Goal: Task Accomplishment & Management: Use online tool/utility

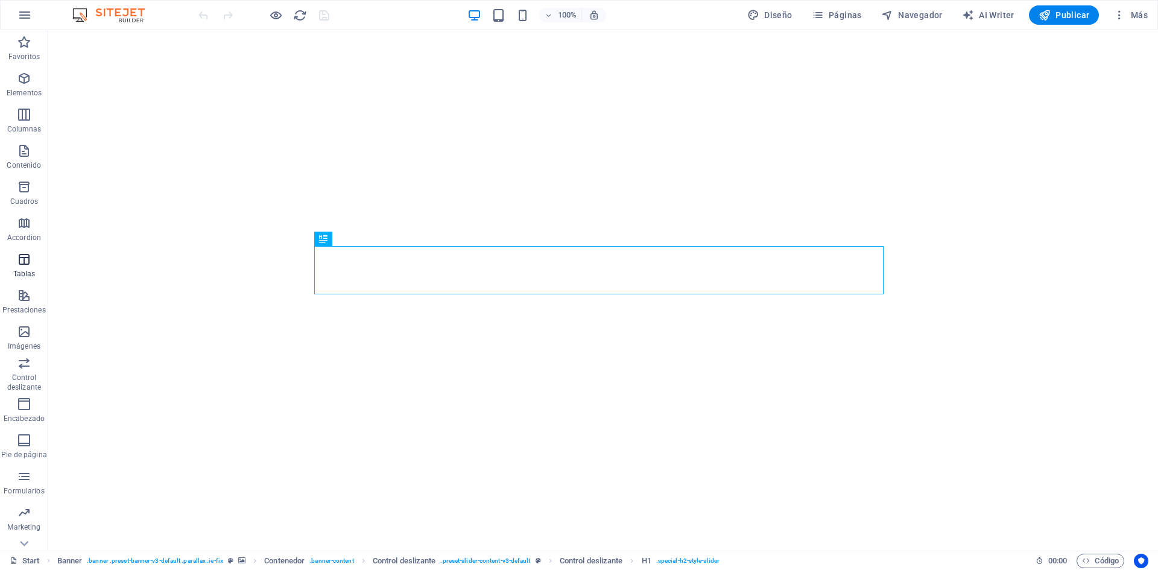
click at [27, 256] on icon "button" at bounding box center [24, 259] width 14 height 14
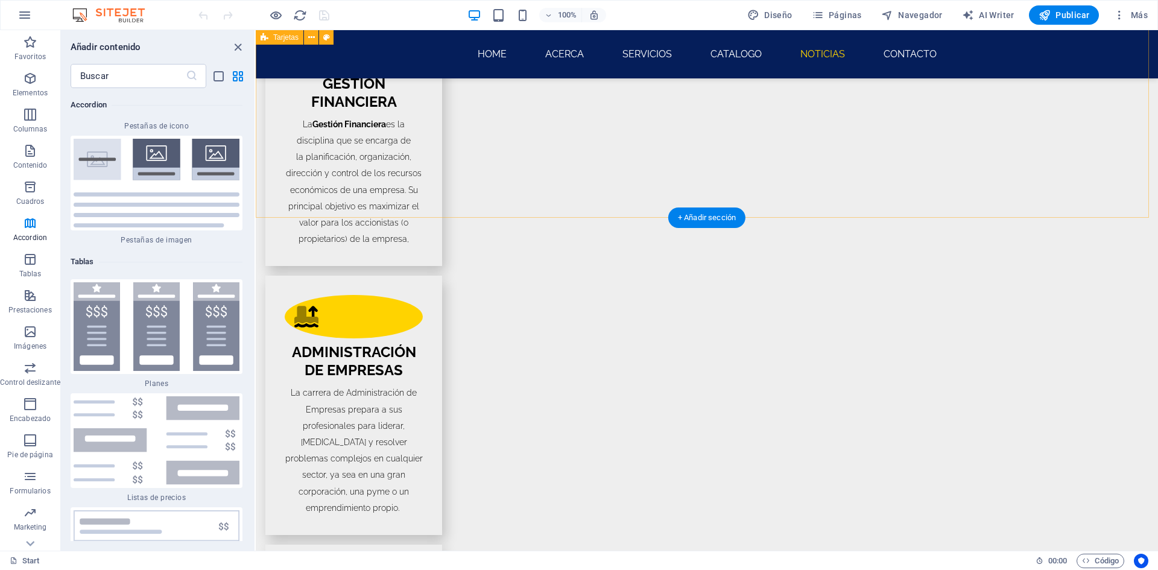
scroll to position [2669, 0]
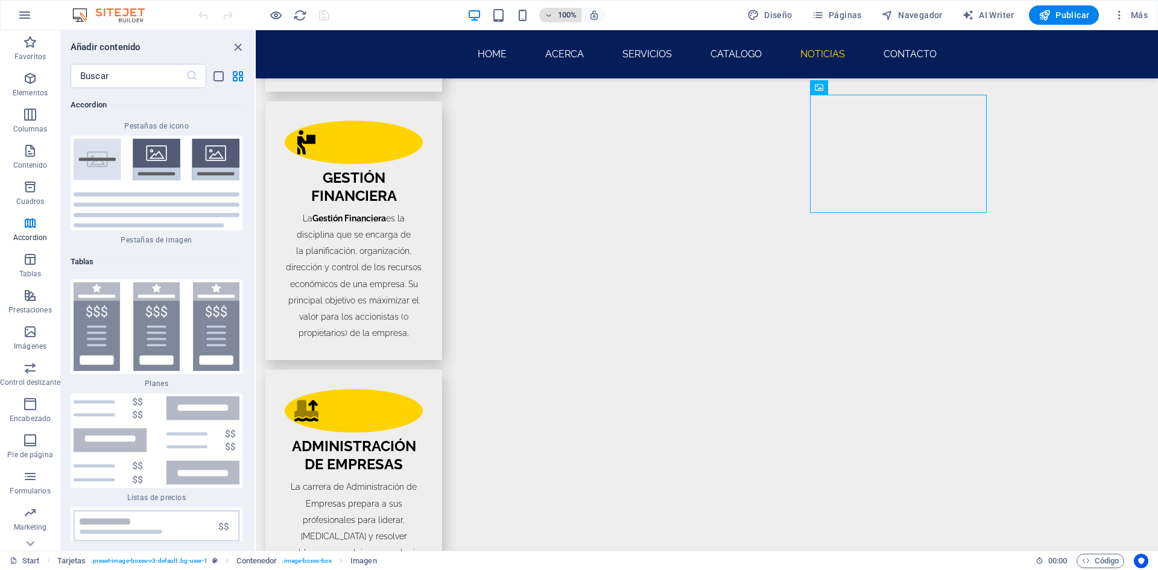
click at [551, 15] on icon "button" at bounding box center [548, 15] width 8 height 8
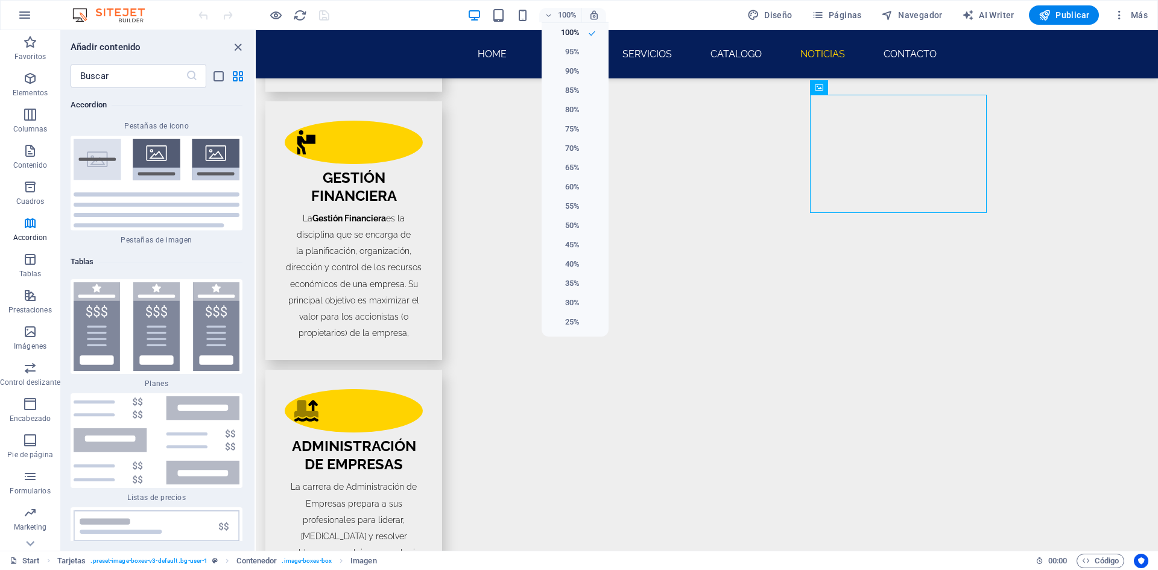
click at [369, 25] on div at bounding box center [579, 285] width 1158 height 570
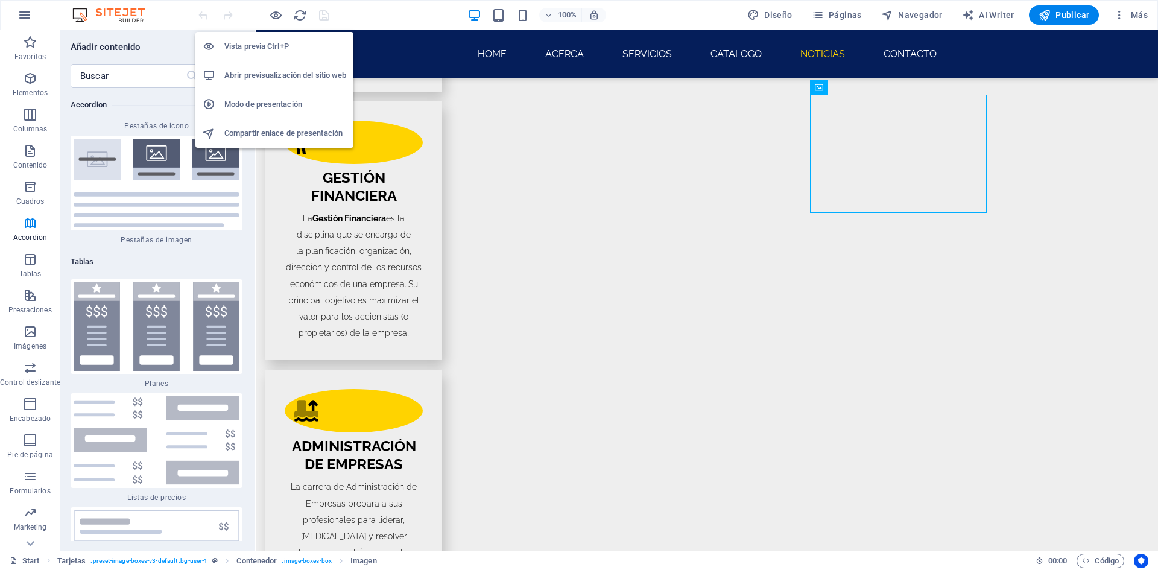
click at [271, 76] on h6 "Abrir previsualización del sitio web" at bounding box center [285, 75] width 122 height 14
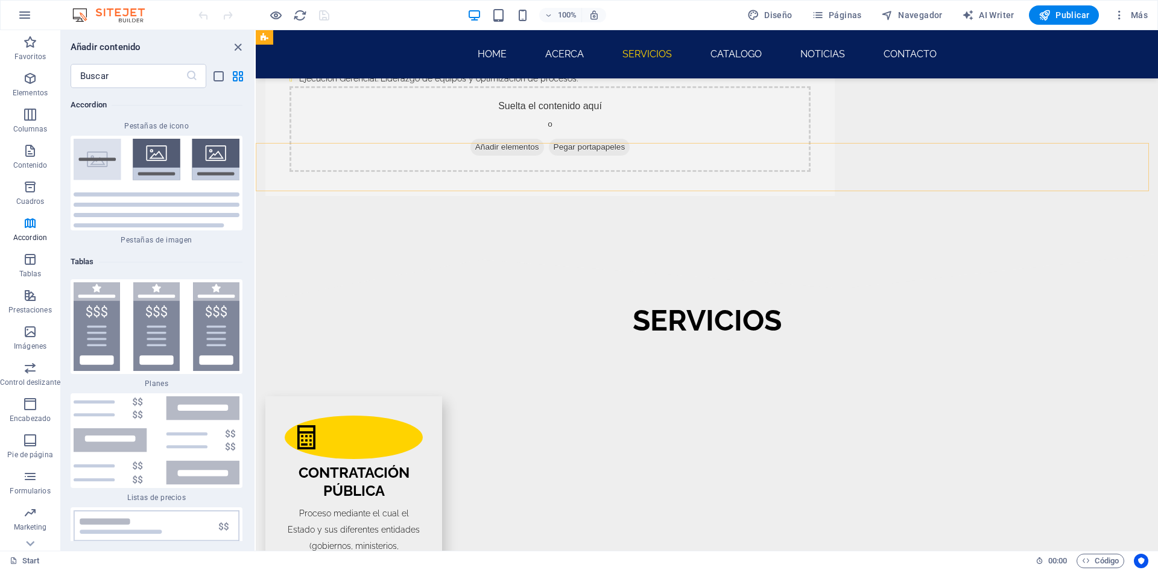
drag, startPoint x: 514, startPoint y: 36, endPoint x: 532, endPoint y: 36, distance: 18.1
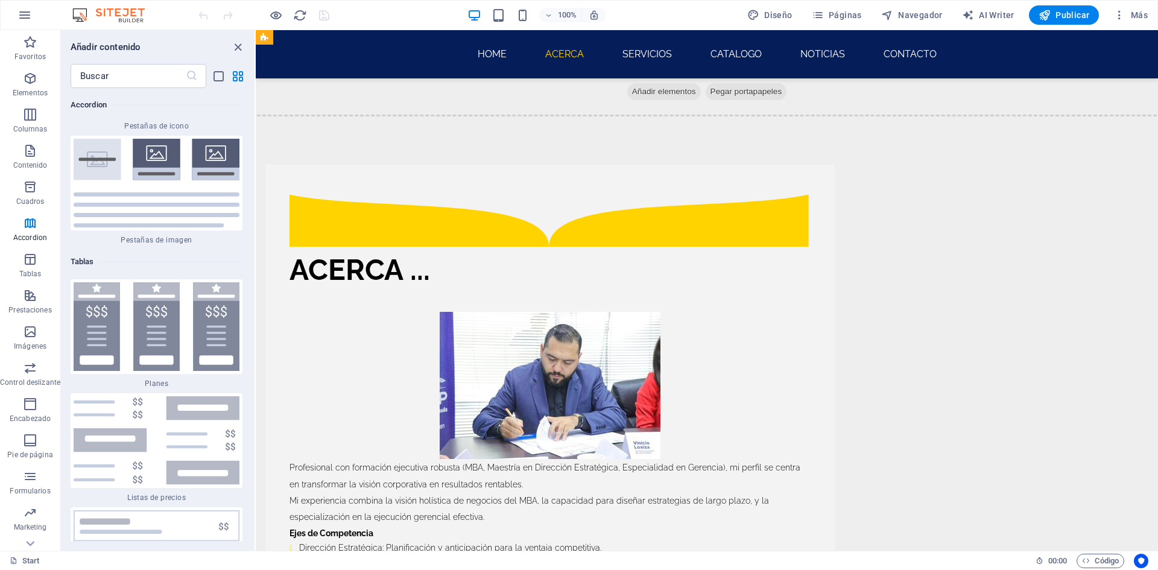
scroll to position [362, 0]
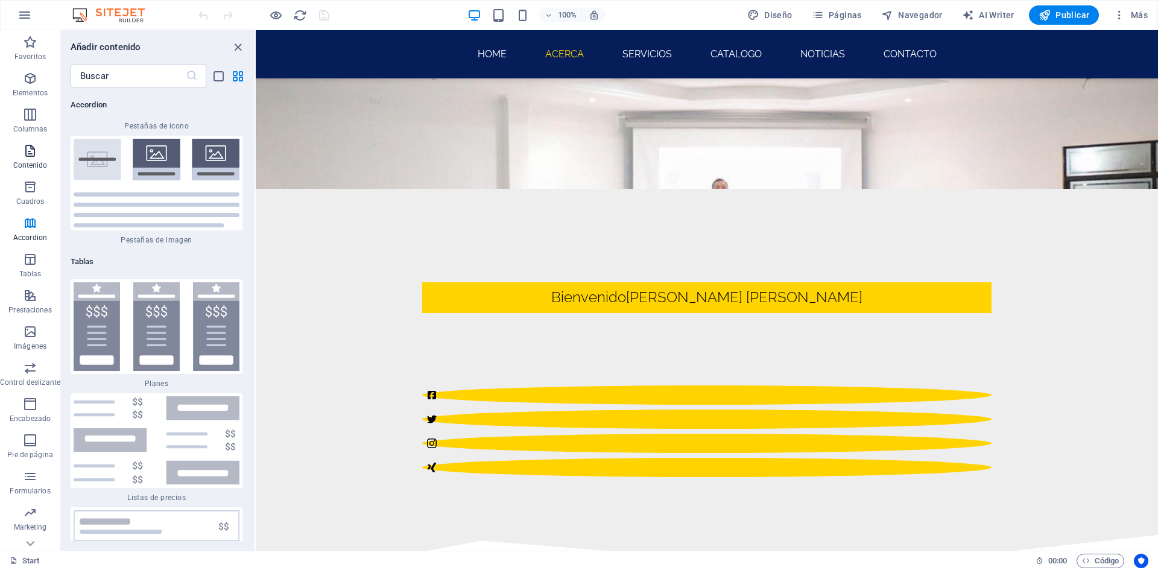
click at [31, 150] on icon "button" at bounding box center [30, 151] width 14 height 14
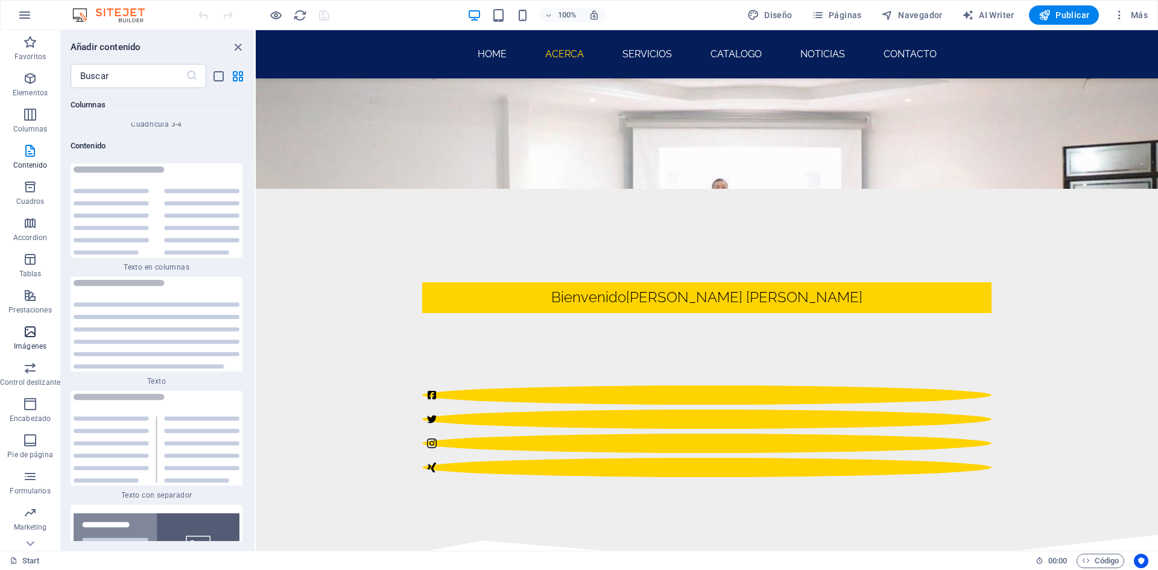
scroll to position [22, 0]
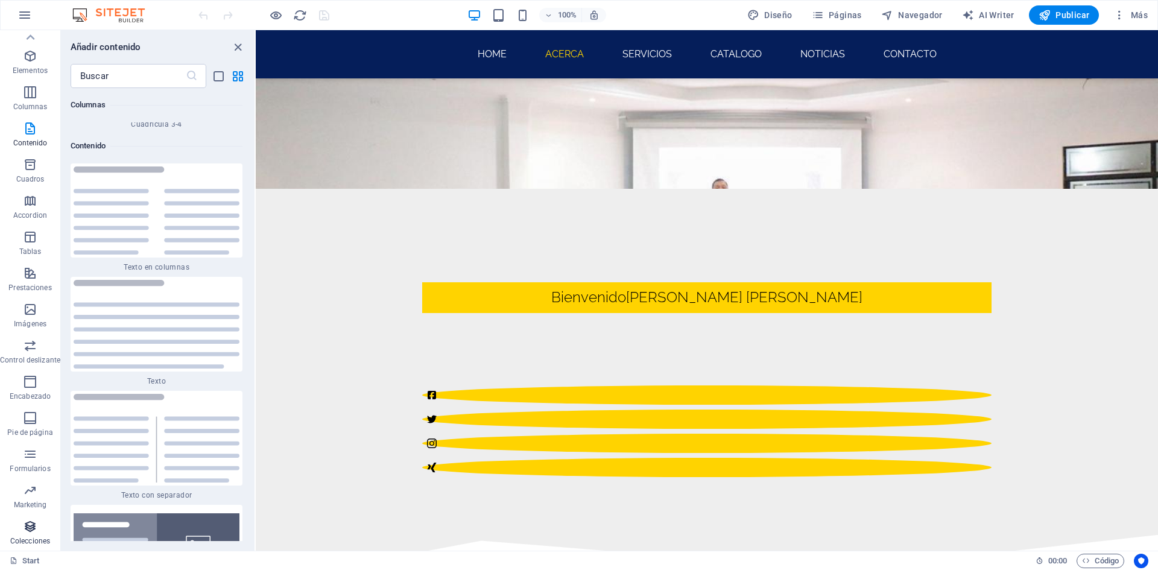
click at [37, 525] on icon "button" at bounding box center [30, 526] width 14 height 14
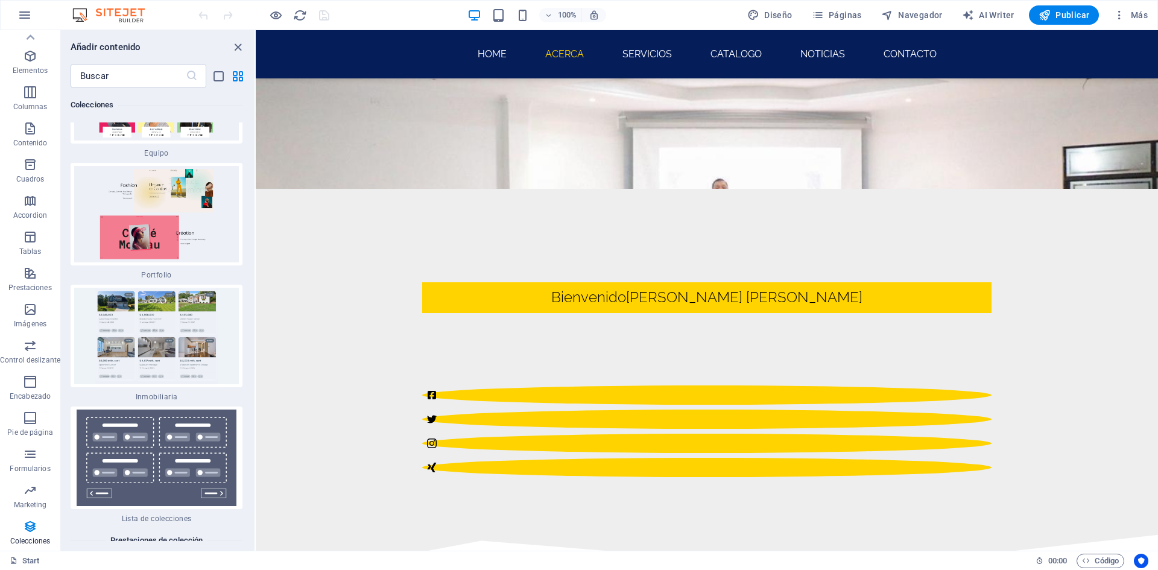
scroll to position [23043, 0]
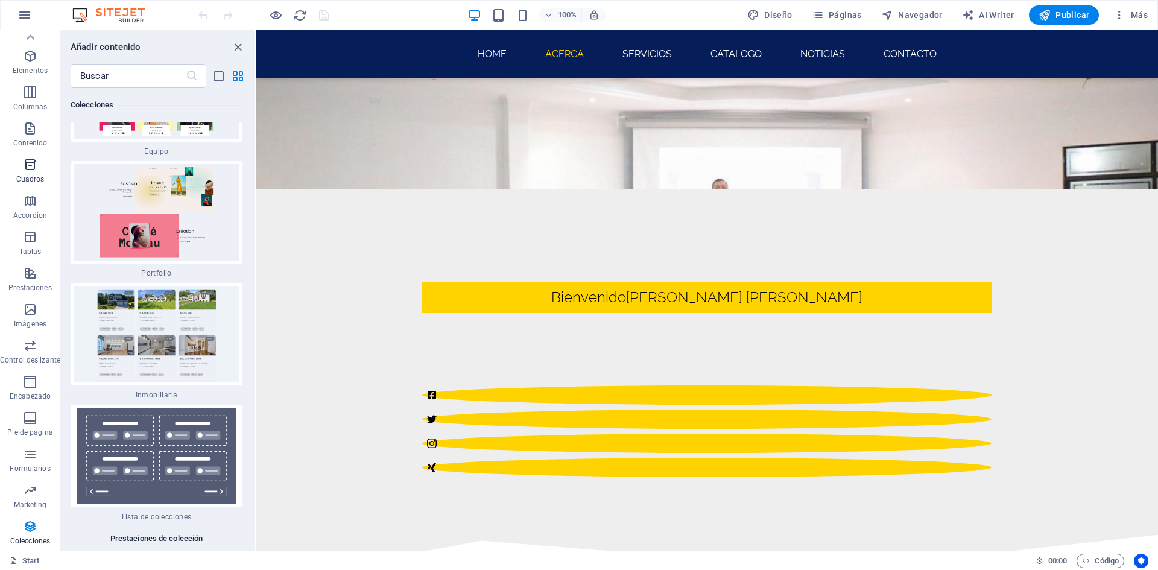
click at [34, 160] on icon "button" at bounding box center [30, 164] width 14 height 14
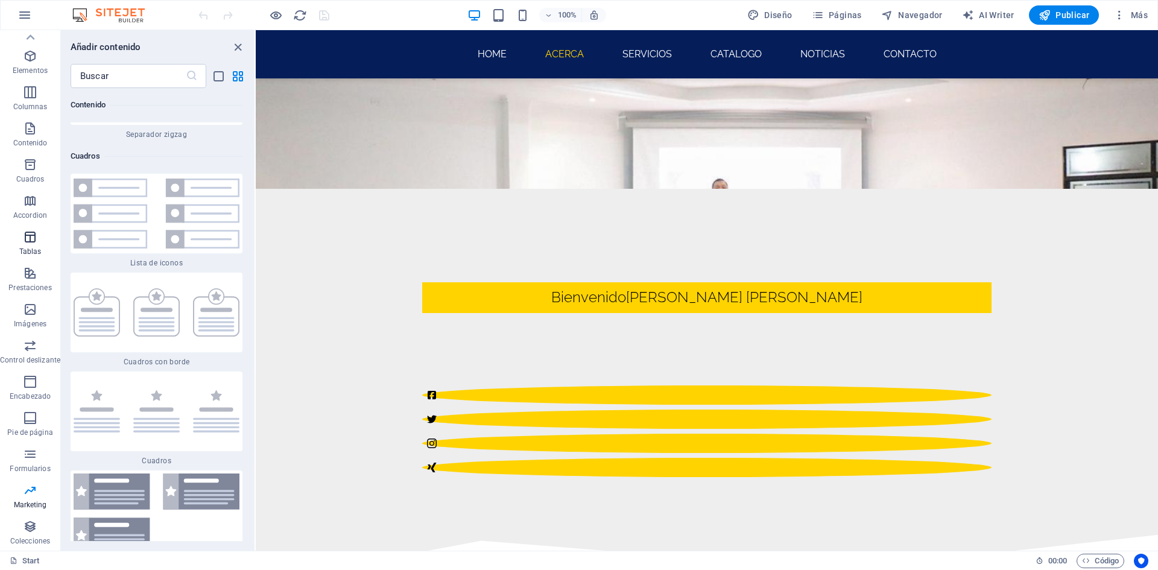
click at [36, 250] on p "Tablas" at bounding box center [30, 252] width 22 height 10
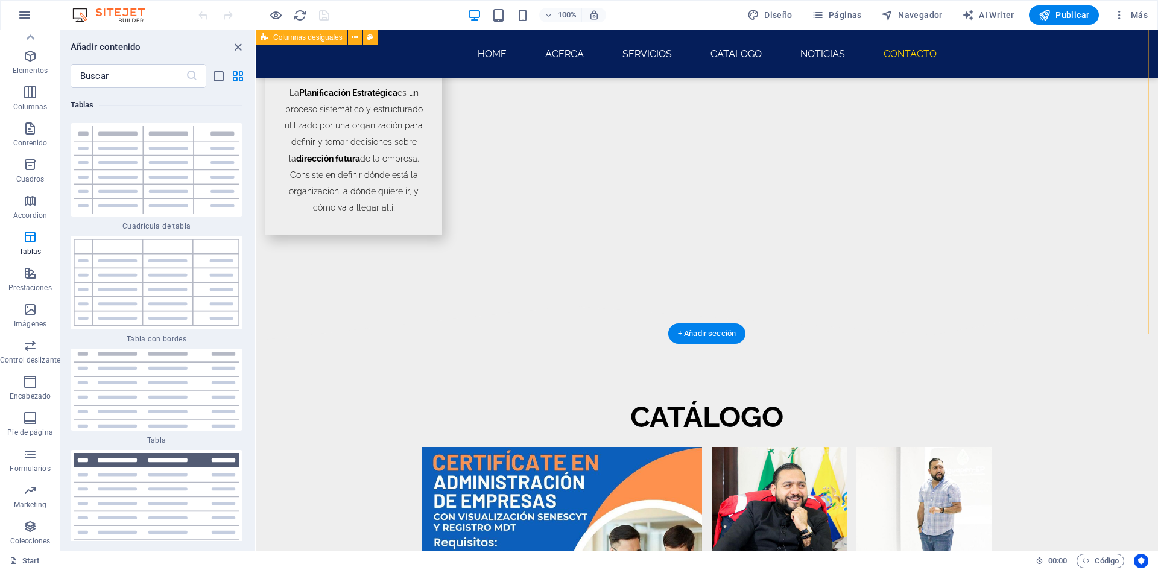
scroll to position [3333, 0]
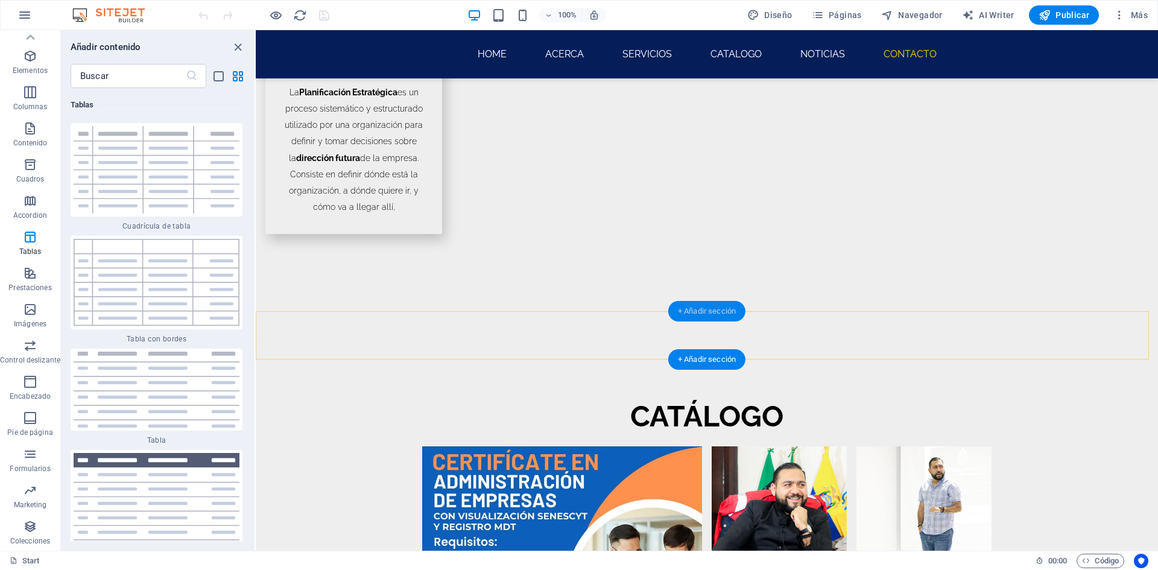
click at [709, 311] on div "+ Añadir sección" at bounding box center [706, 311] width 77 height 21
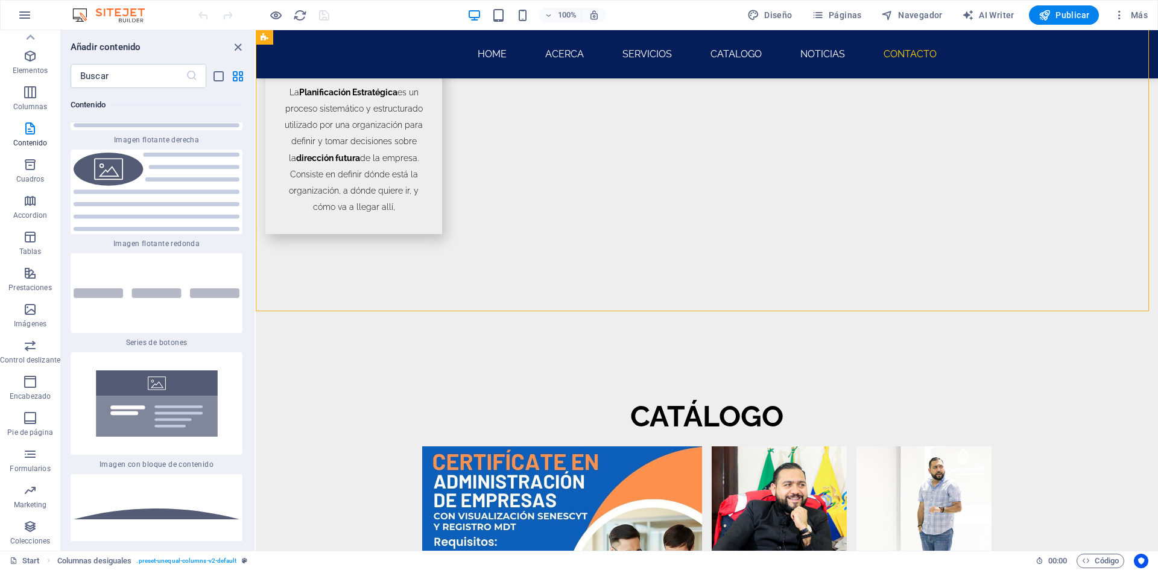
scroll to position [5438, 0]
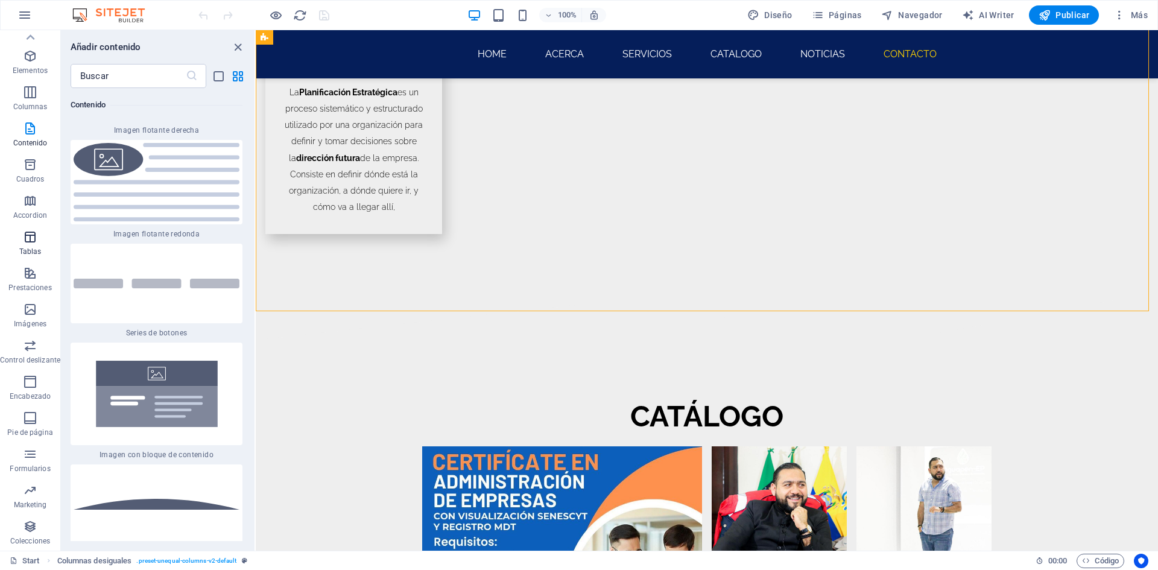
click at [33, 239] on icon "button" at bounding box center [30, 237] width 14 height 14
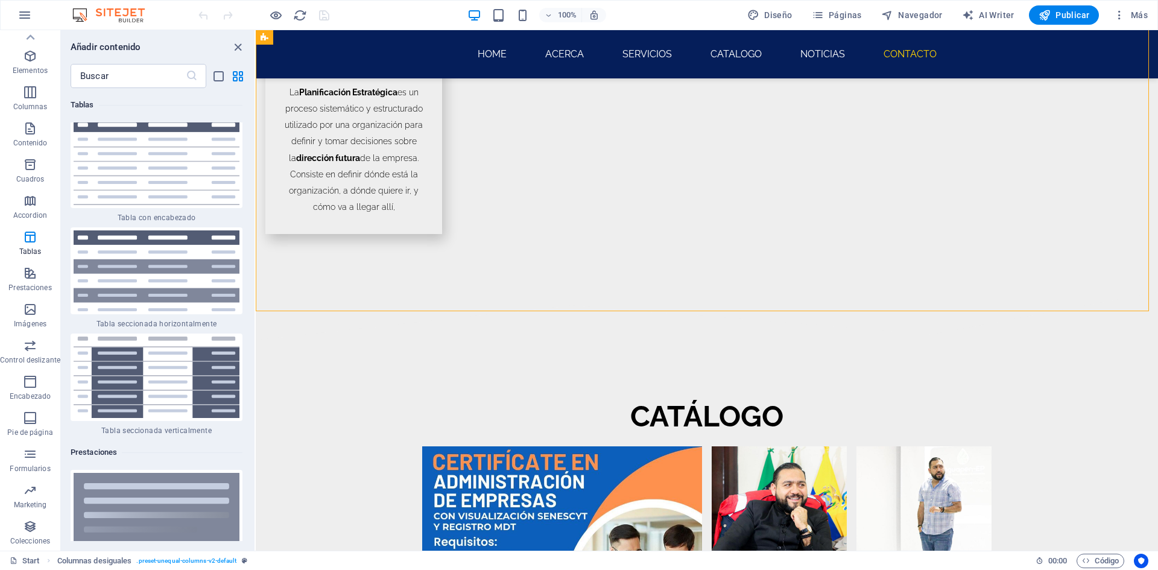
scroll to position [8931, 0]
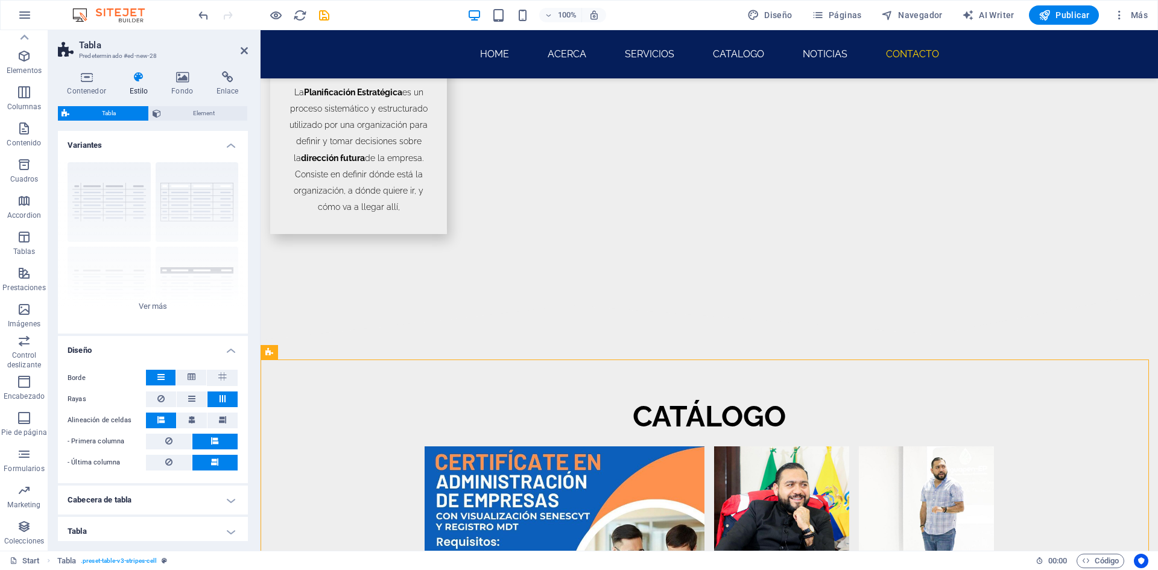
click at [224, 530] on h4 "Tabla" at bounding box center [153, 531] width 190 height 29
click at [231, 533] on h4 "Tabla" at bounding box center [153, 528] width 190 height 22
click at [231, 533] on h4 "Tabla" at bounding box center [153, 531] width 190 height 29
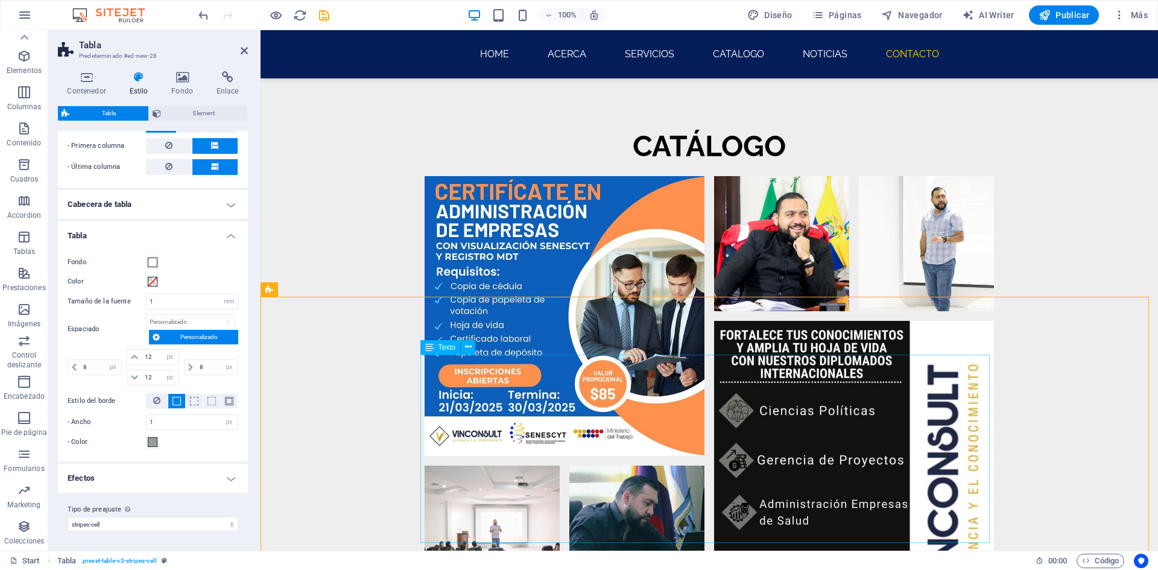
scroll to position [3637, 0]
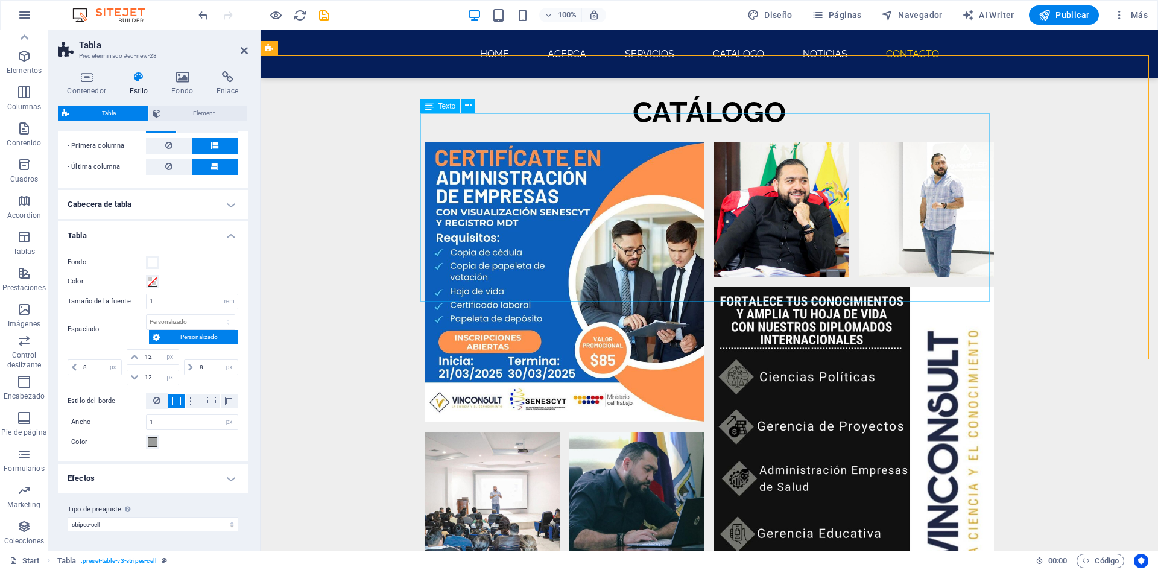
click at [467, 105] on icon at bounding box center [468, 106] width 7 height 13
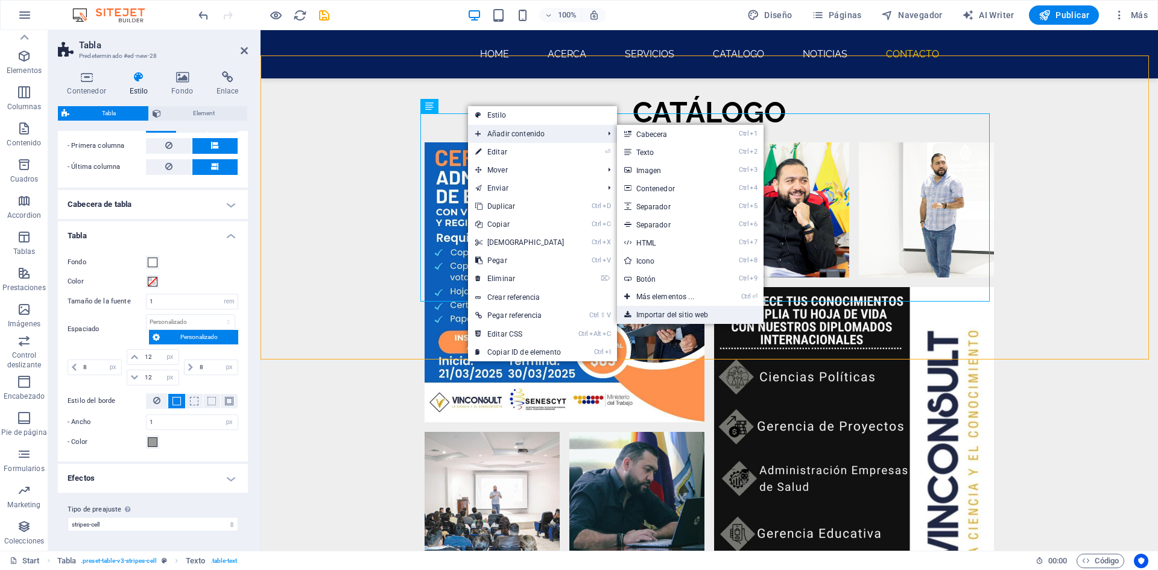
click at [694, 311] on link "Importar del sitio web" at bounding box center [690, 315] width 147 height 18
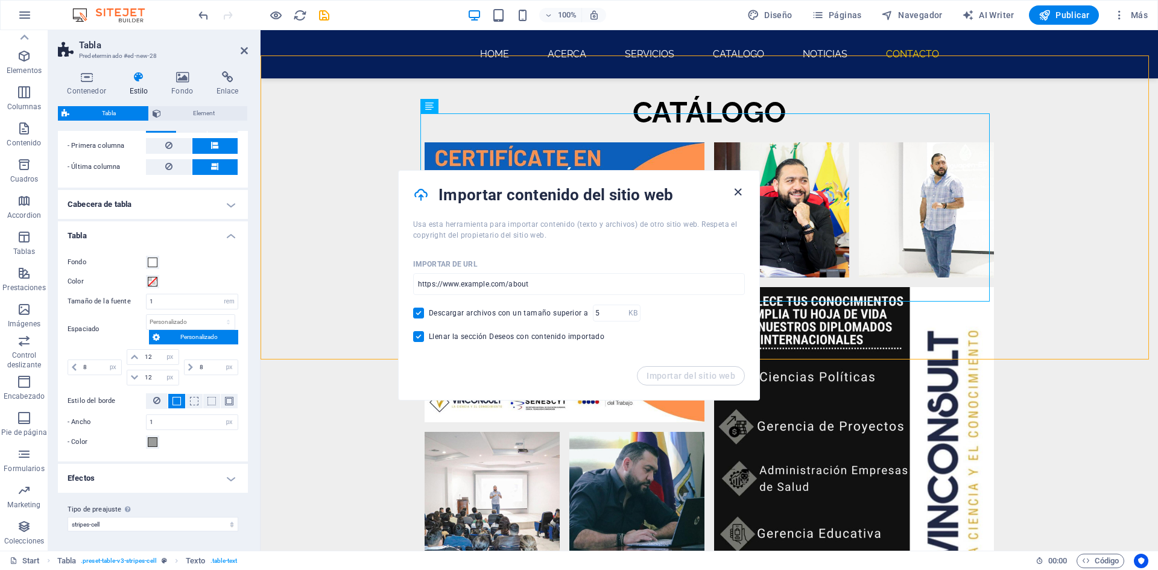
click at [736, 197] on icon "button" at bounding box center [738, 192] width 14 height 14
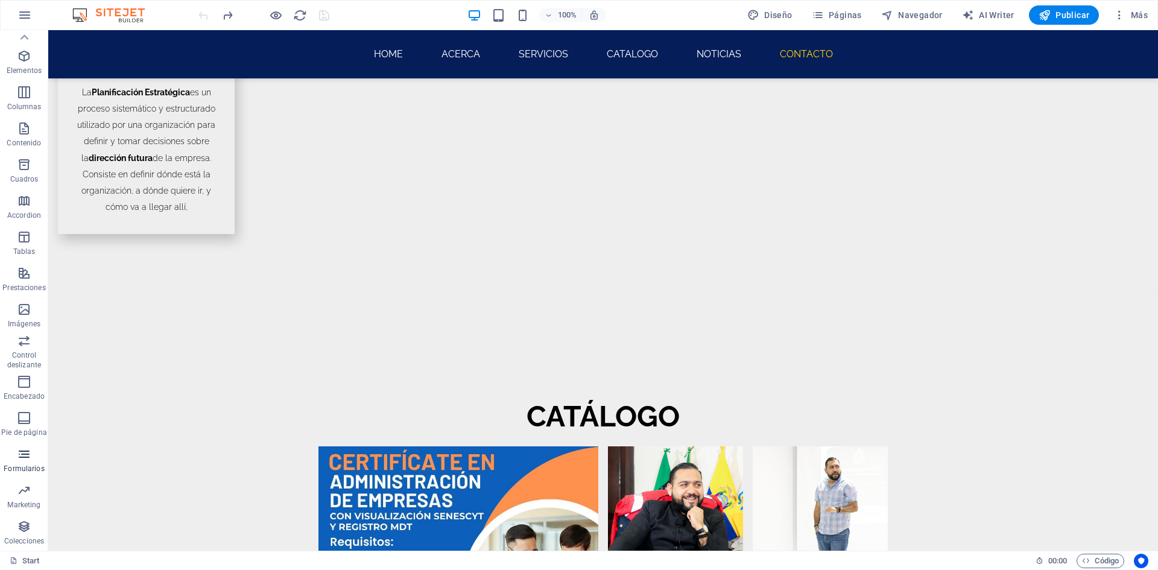
click at [19, 460] on icon "button" at bounding box center [24, 454] width 14 height 14
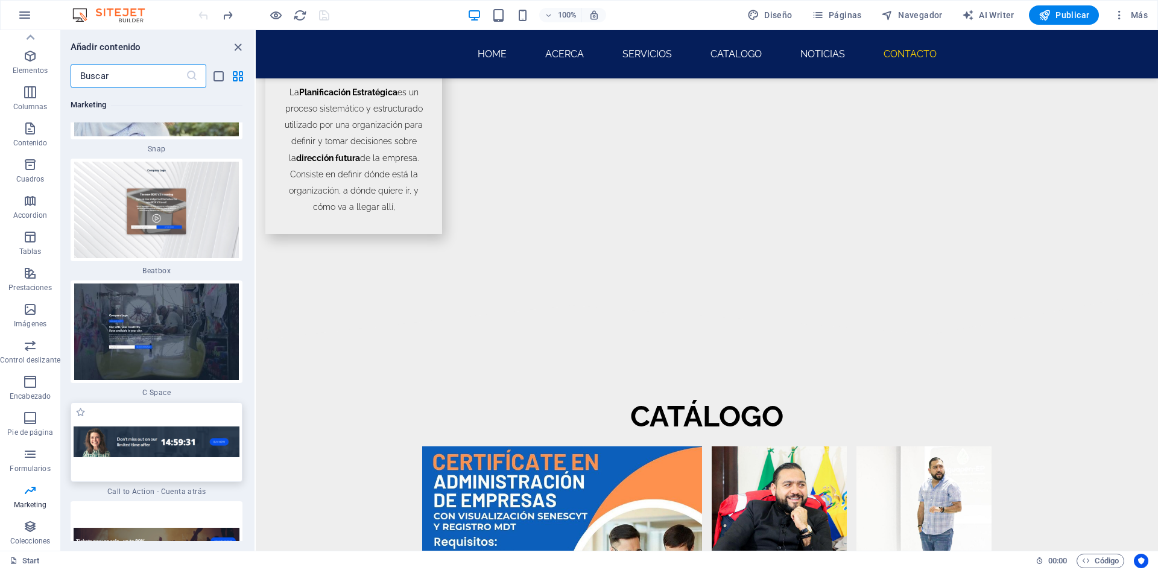
scroll to position [21898, 0]
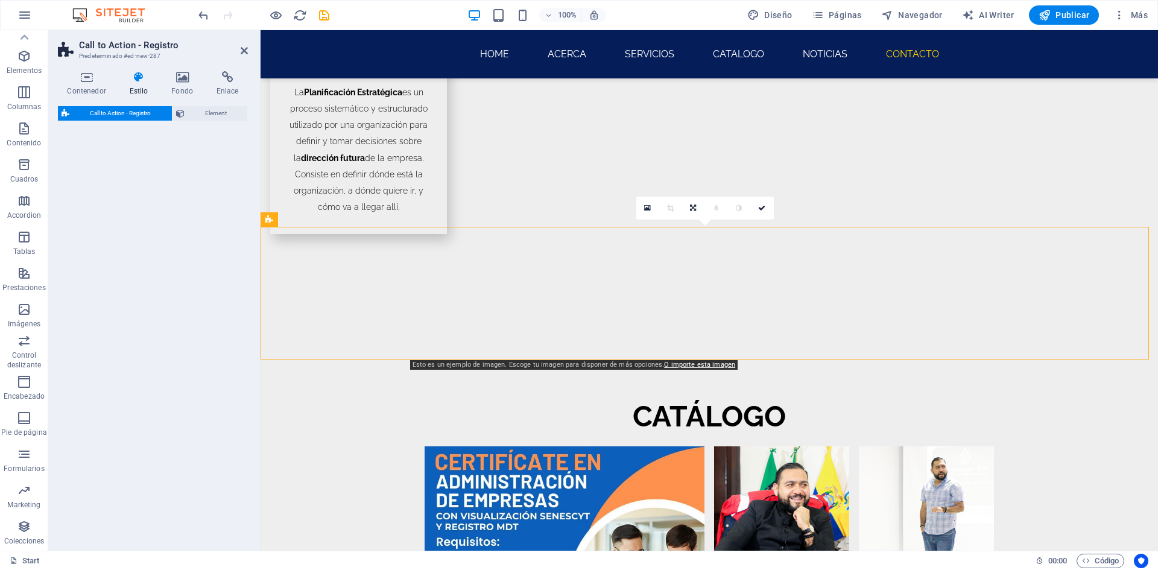
select select "rem"
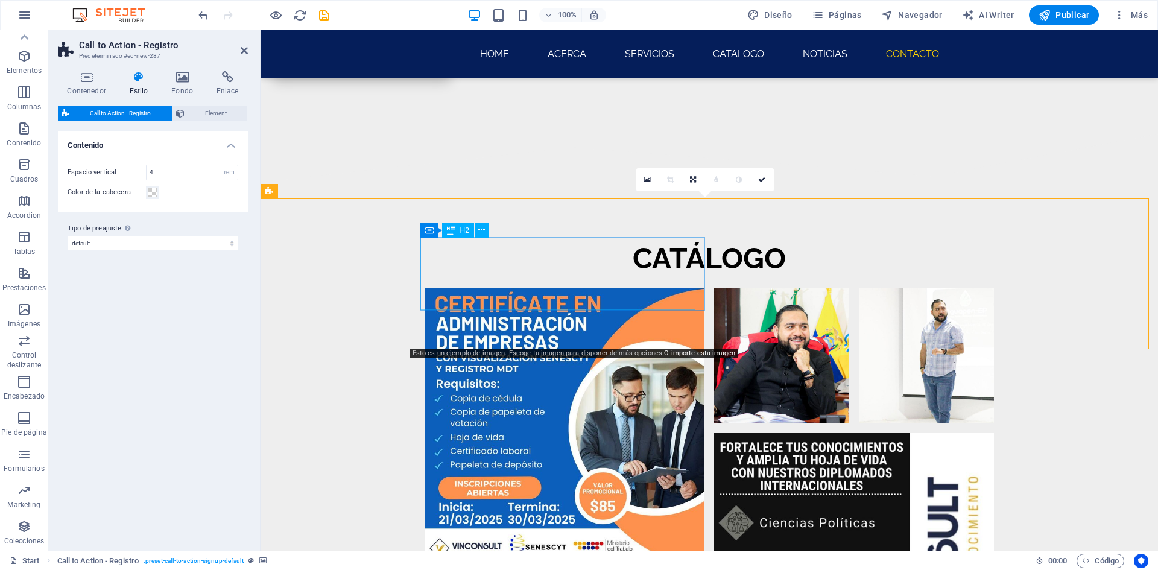
scroll to position [3517, 0]
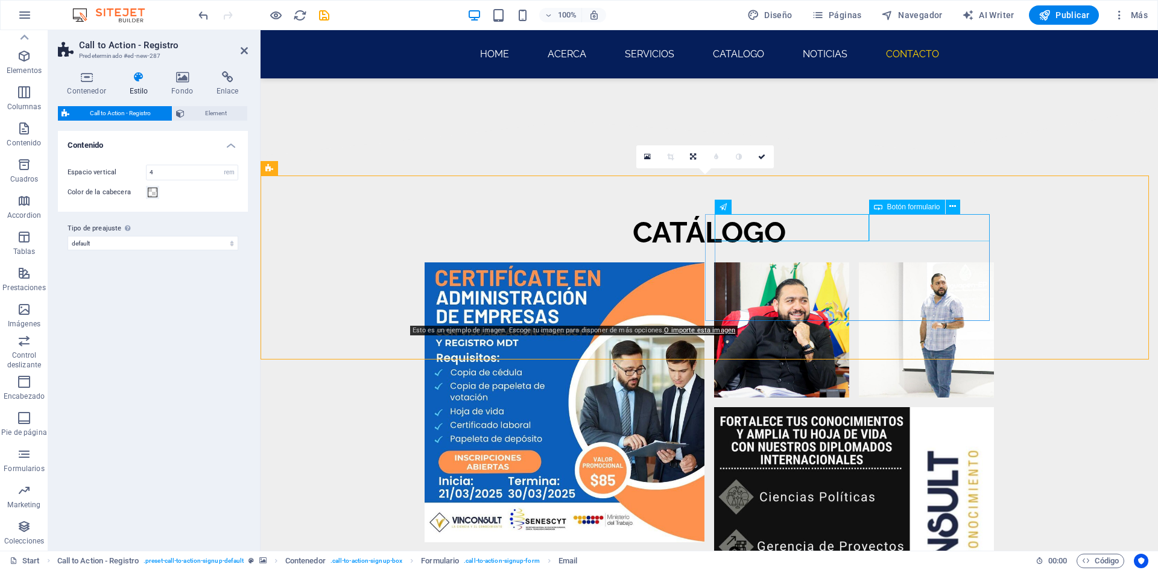
click at [958, 207] on button at bounding box center [953, 207] width 14 height 14
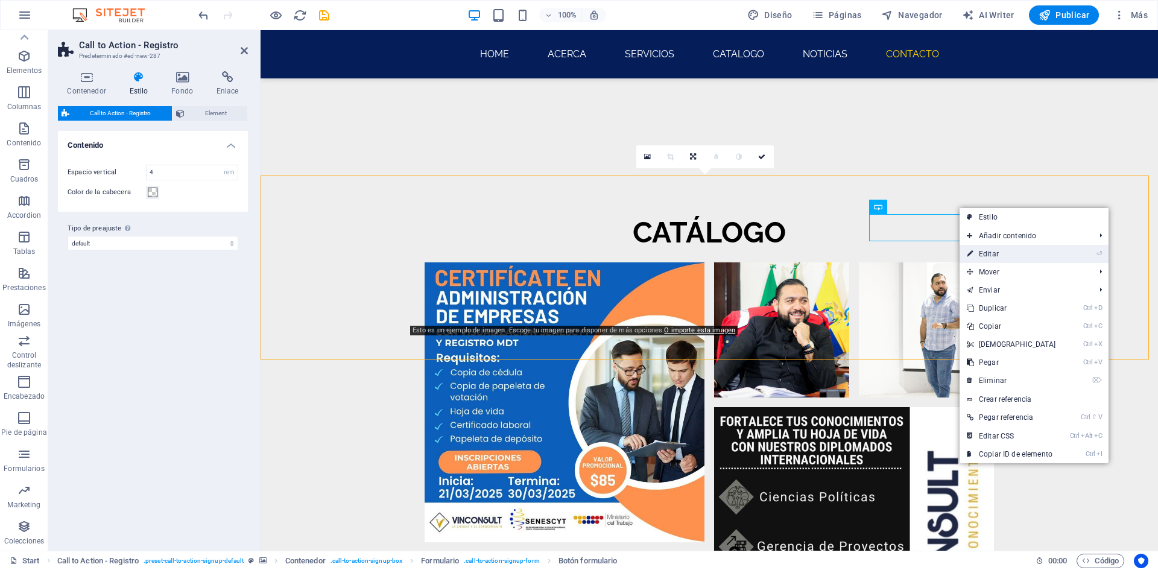
click at [967, 251] on icon at bounding box center [970, 254] width 6 height 18
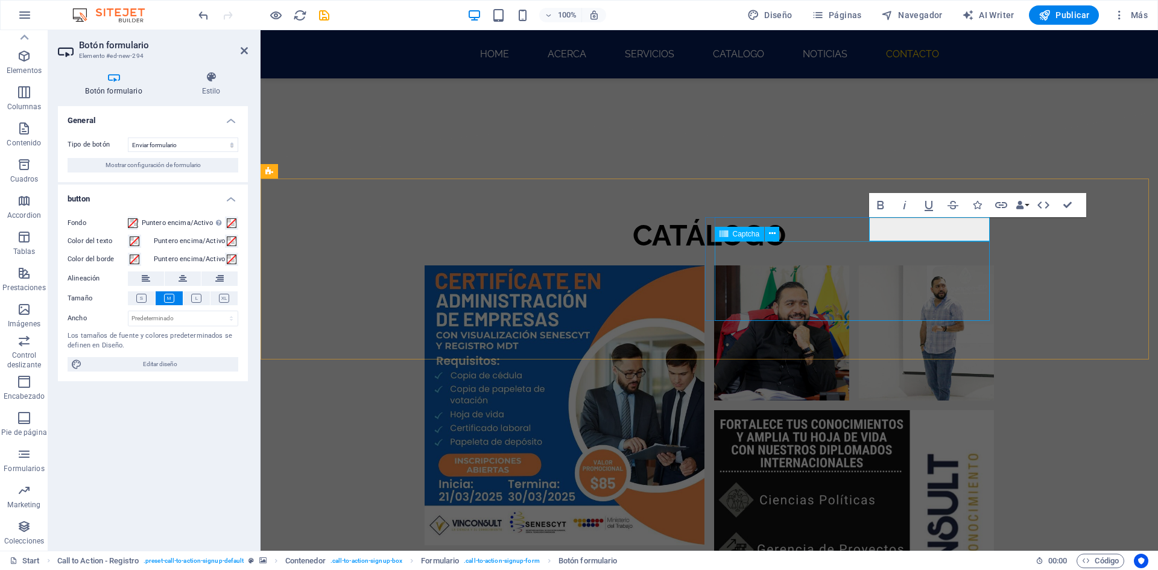
type button "Get my discount"
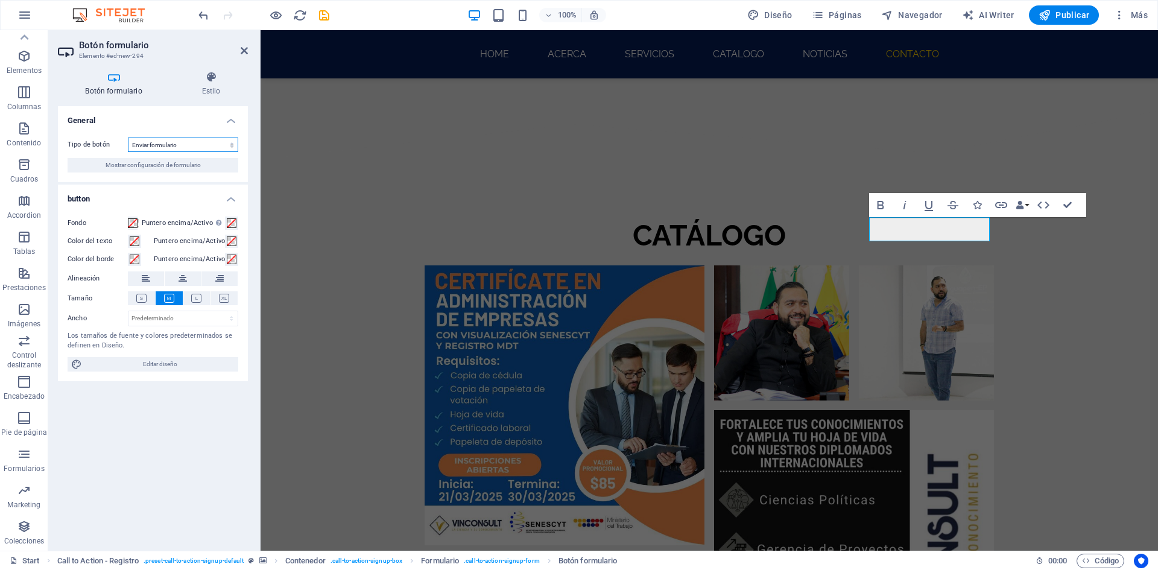
click at [212, 146] on select "Enviar formulario Restablecer formulario Ninguna acción" at bounding box center [183, 145] width 110 height 14
click at [186, 122] on h4 "General" at bounding box center [153, 117] width 190 height 22
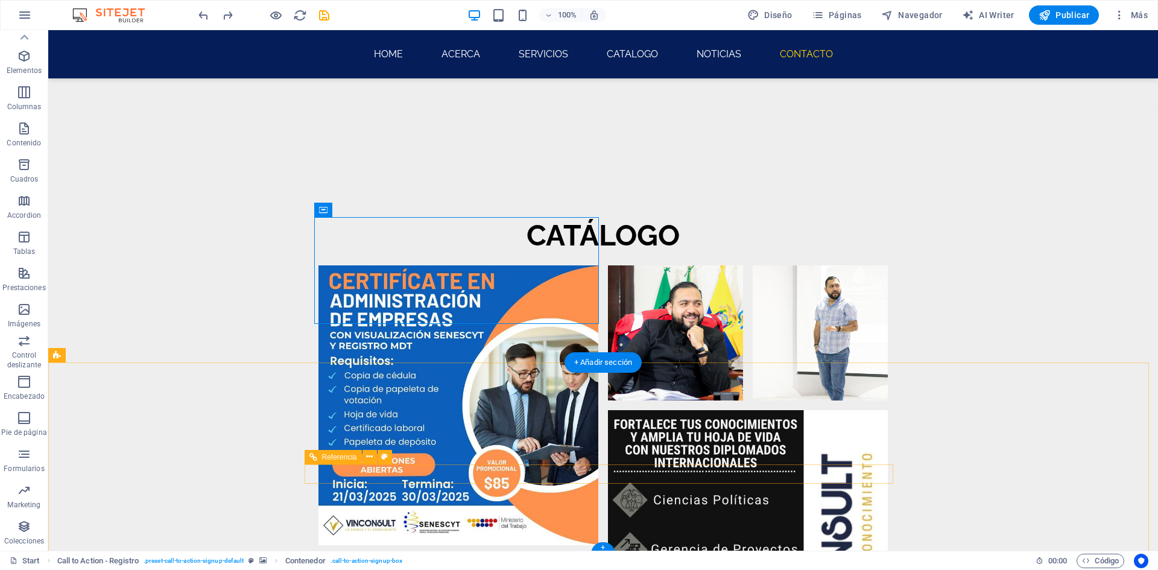
scroll to position [3333, 0]
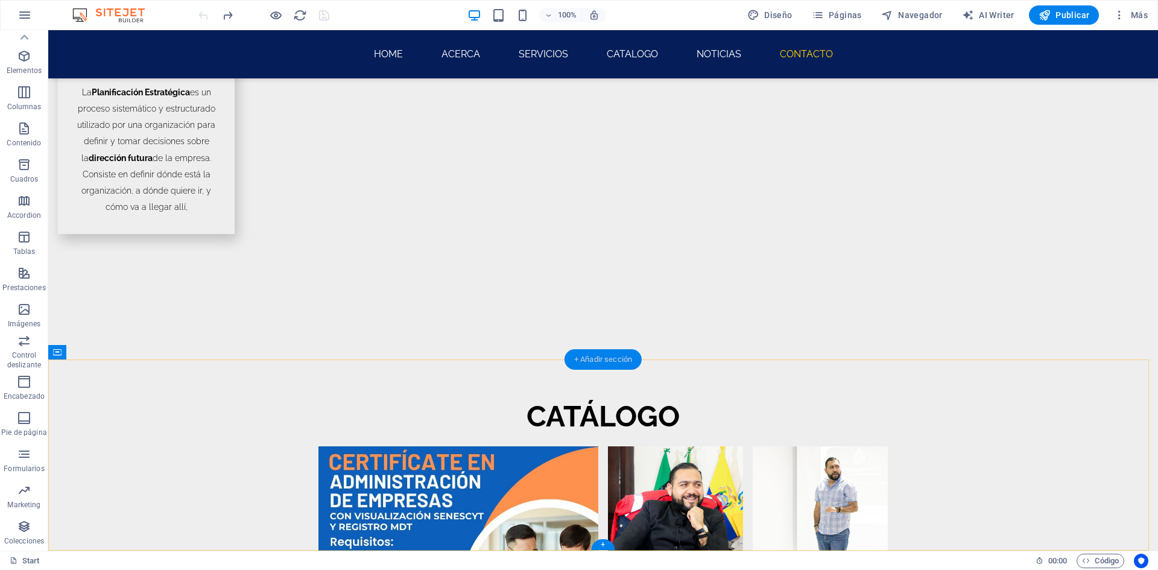
click at [585, 361] on div "+ Añadir sección" at bounding box center [603, 359] width 77 height 21
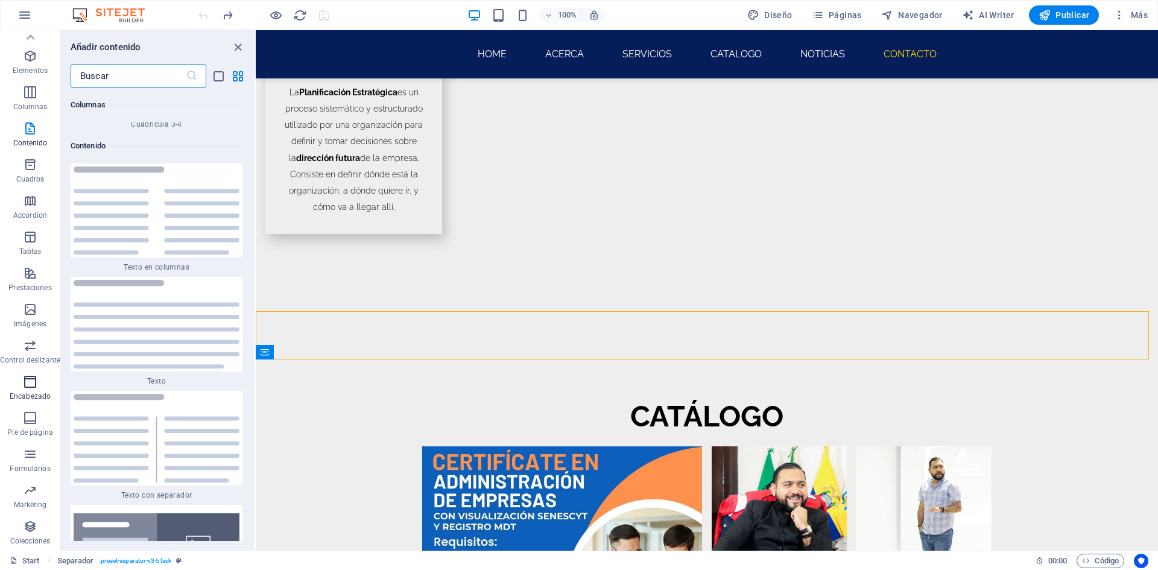
scroll to position [0, 0]
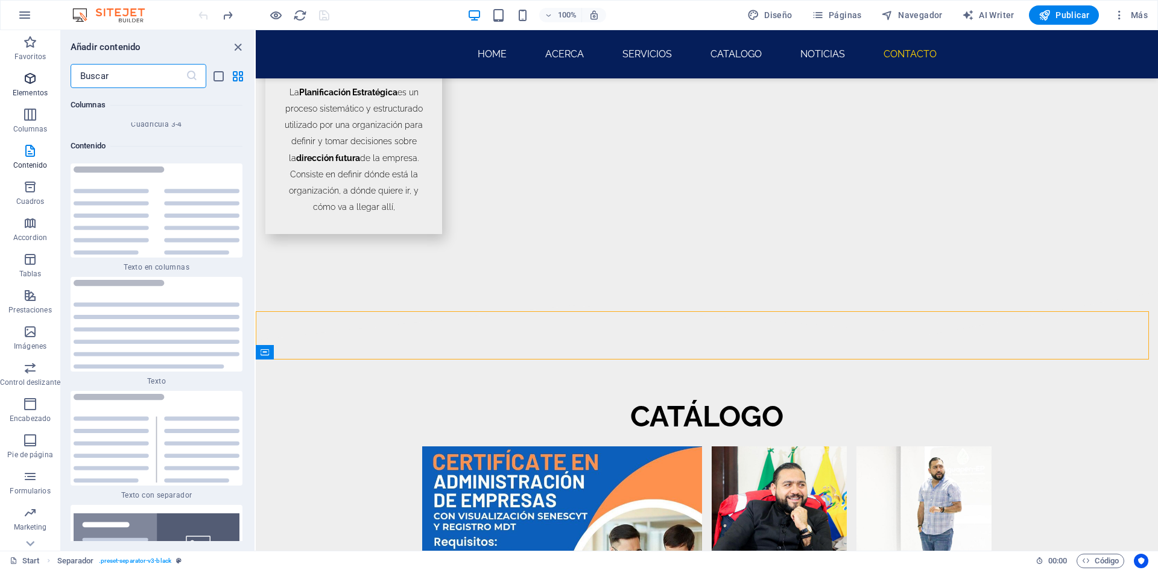
click at [27, 78] on icon "button" at bounding box center [30, 78] width 14 height 14
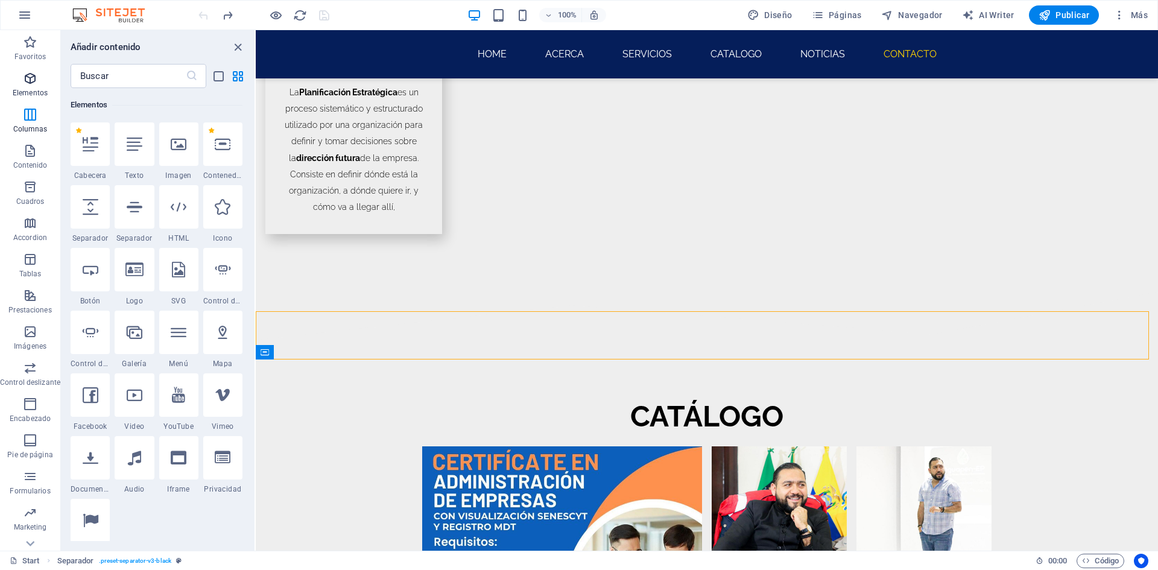
scroll to position [227, 0]
click at [36, 202] on p "Cuadros" at bounding box center [30, 202] width 28 height 10
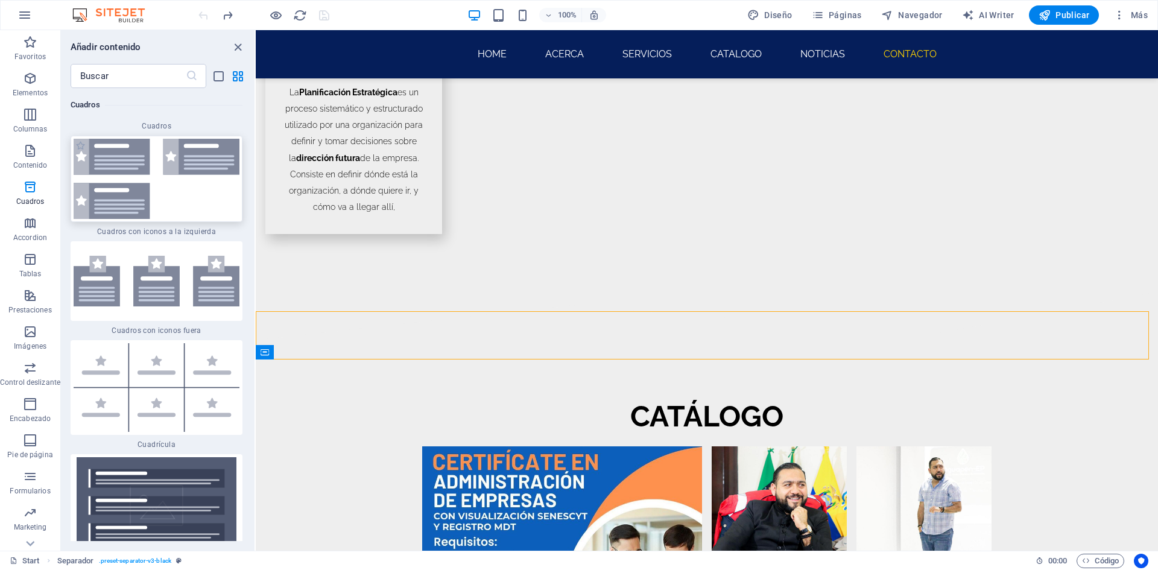
scroll to position [6836, 0]
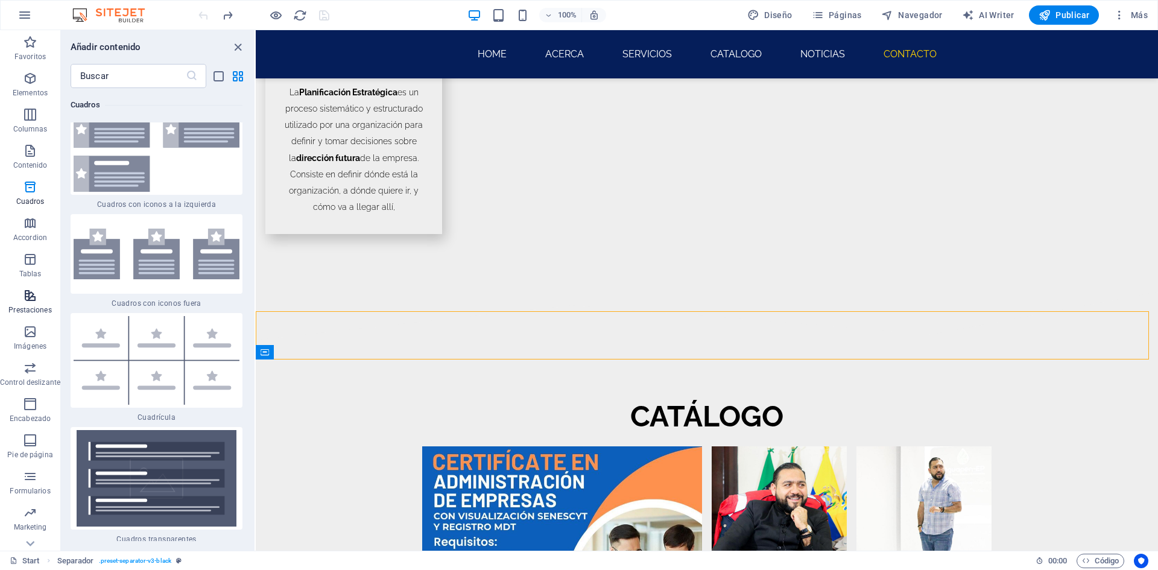
click at [45, 302] on span "Prestaciones" at bounding box center [30, 302] width 60 height 29
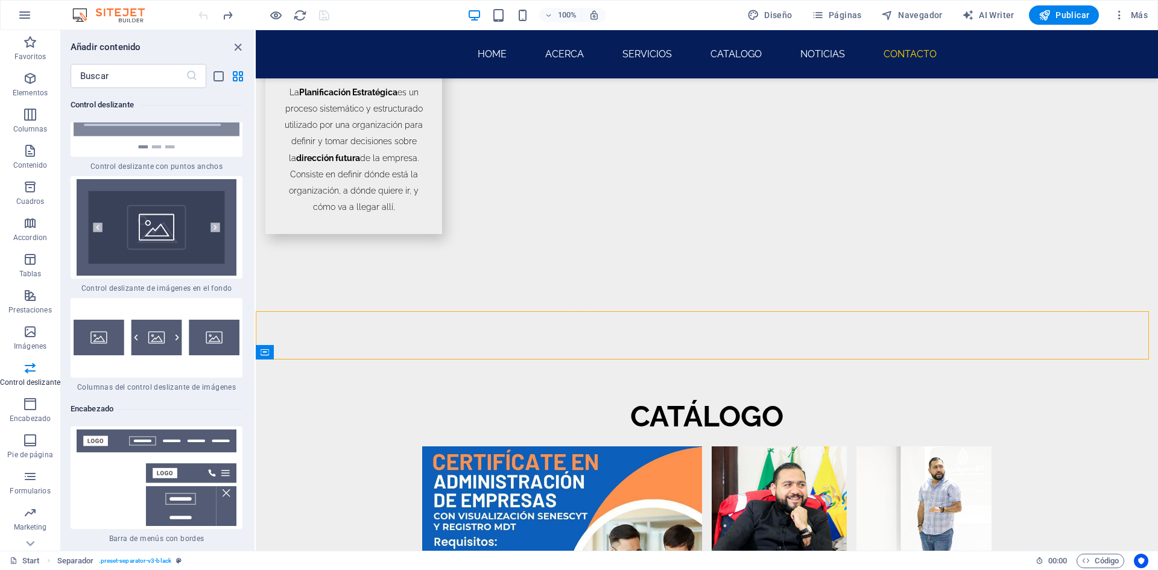
scroll to position [14286, 0]
